Goal: Find specific page/section: Find specific page/section

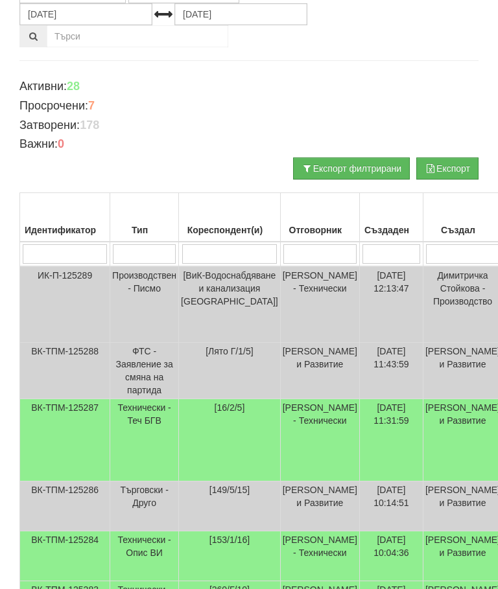
scroll to position [137, 0]
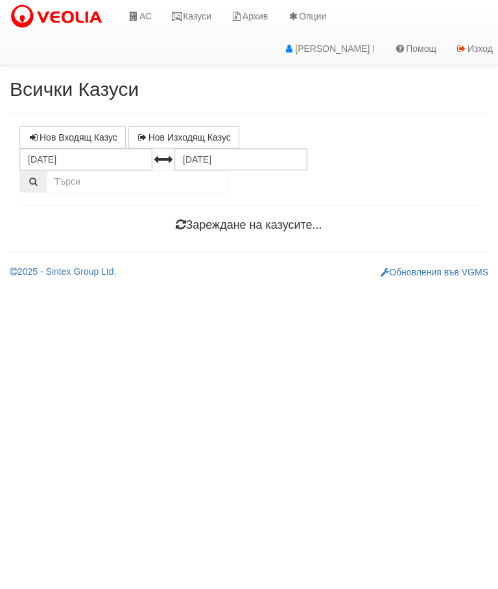
click at [189, 10] on link "Казуси" at bounding box center [191, 16] width 60 height 32
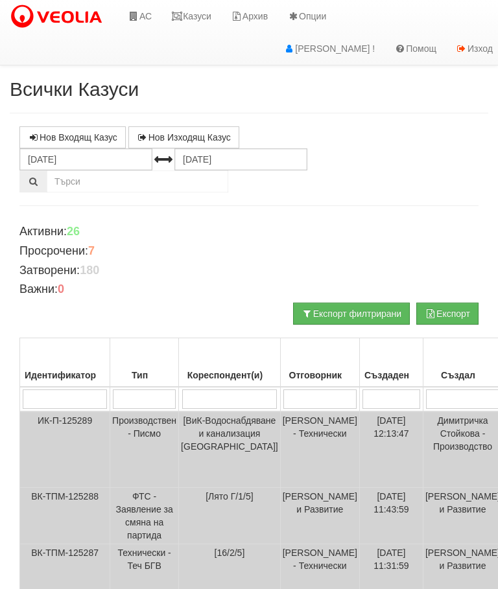
click at [202, 10] on link "Казуси" at bounding box center [191, 16] width 60 height 32
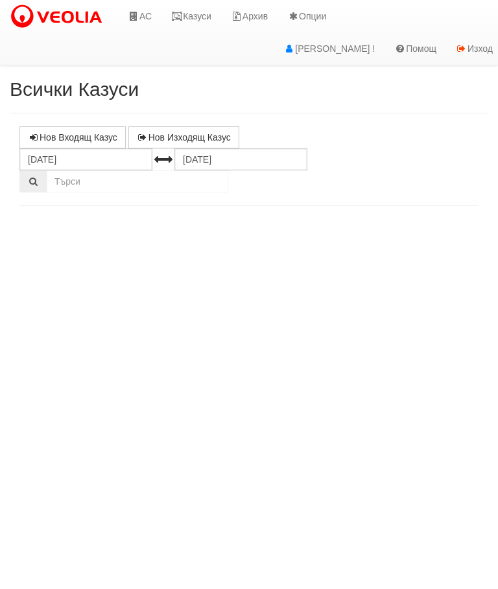
select select "10"
select select "1"
